Goal: Check status: Check status

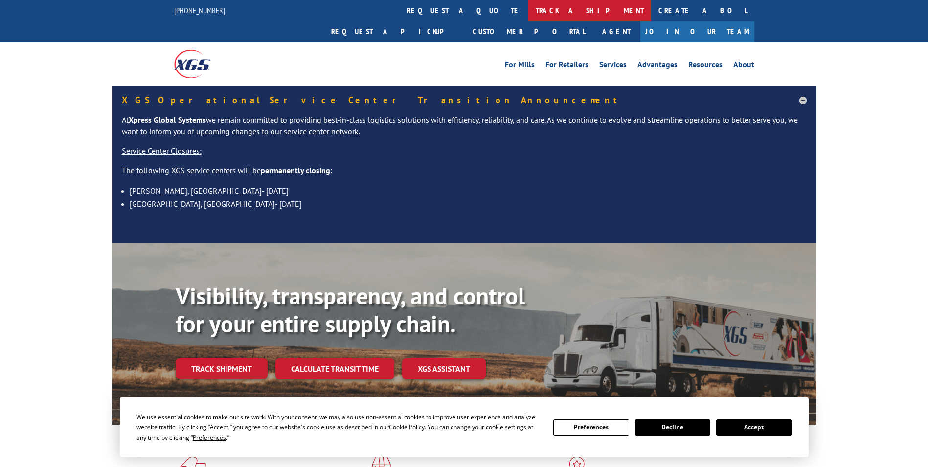
click at [528, 14] on link "track a shipment" at bounding box center [589, 10] width 123 height 21
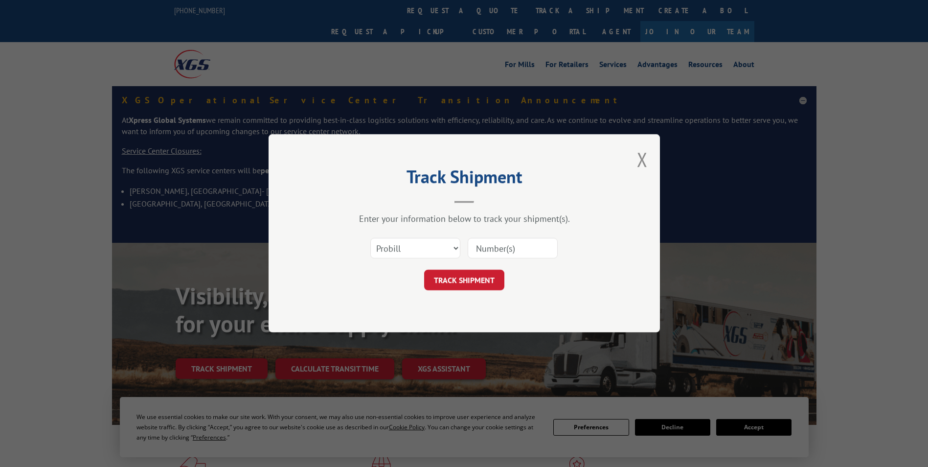
click at [505, 248] on input at bounding box center [513, 248] width 90 height 21
paste input ""07/28 - sent POP request for ACk 7/31 - set follow up for the ack 09/02 -send …"
type input ""07/28 - sent POP request for ACk 7/31 - set follow up for the ack 09/02 -send …"
click at [495, 248] on input at bounding box center [513, 248] width 90 height 21
paste input "17401626"
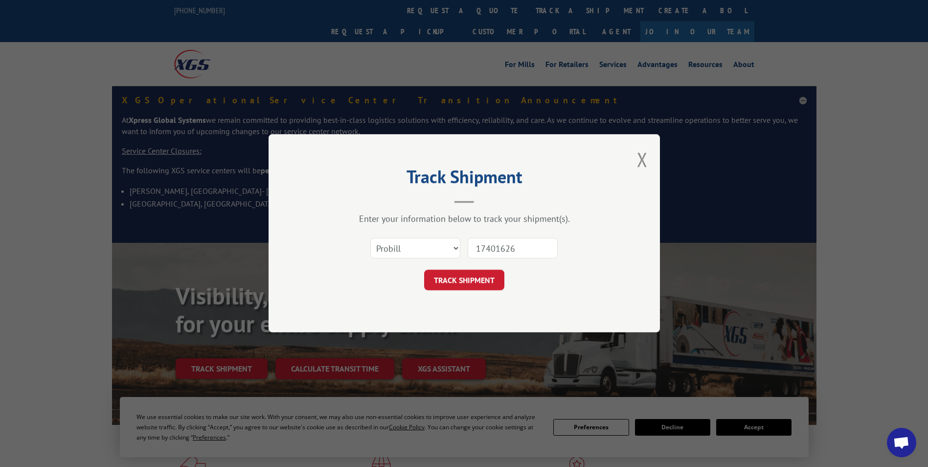
type input "17401626"
click at [475, 277] on button "TRACK SHIPMENT" at bounding box center [464, 280] width 80 height 21
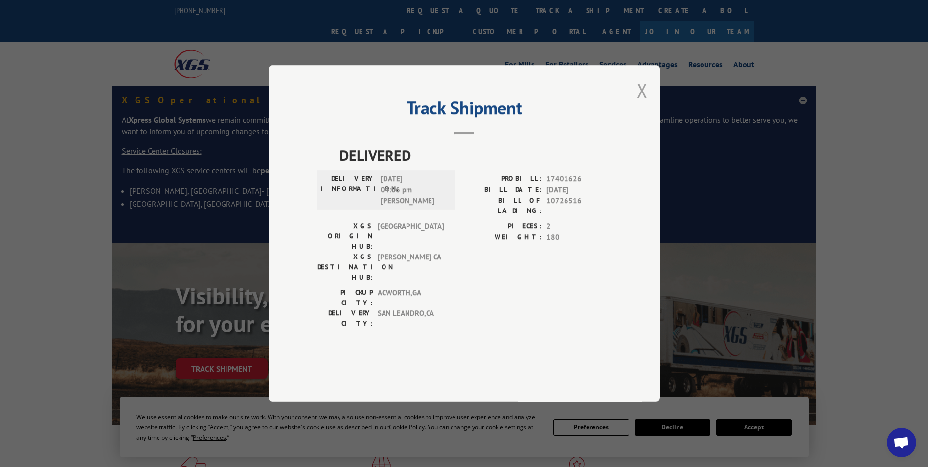
click at [647, 103] on button "Close modal" at bounding box center [642, 90] width 11 height 26
